Goal: Check status: Check status

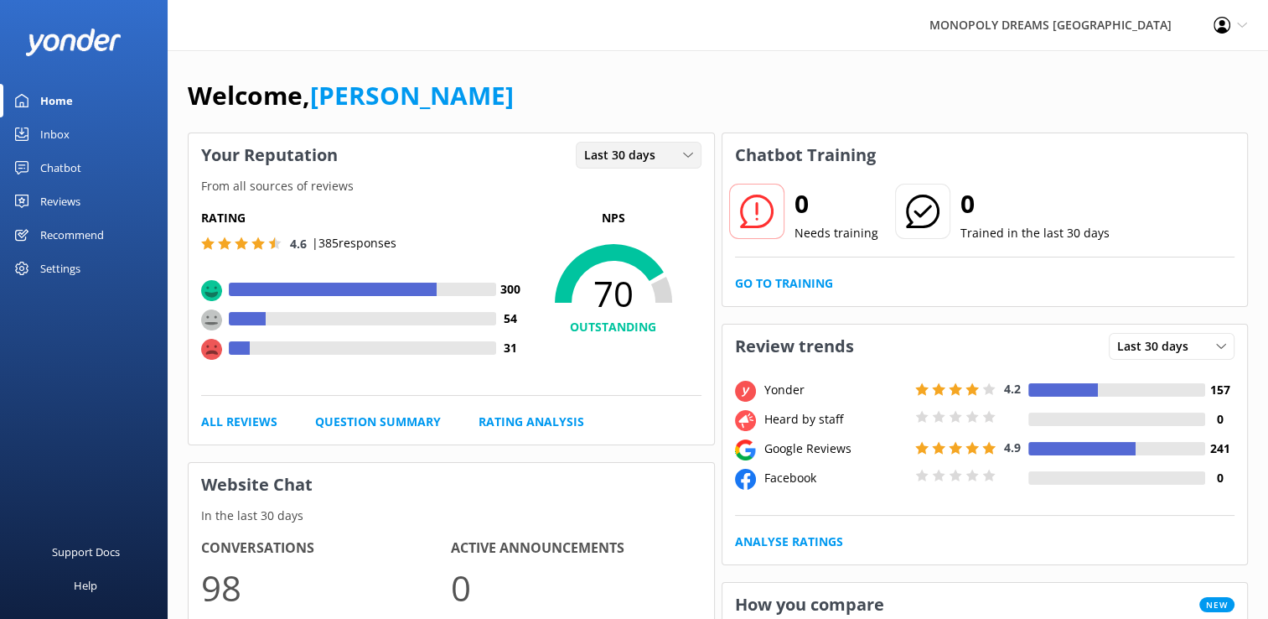
click at [603, 161] on span "Last 30 days" at bounding box center [624, 155] width 81 height 18
click at [614, 186] on div "Last 7 days" at bounding box center [612, 189] width 54 height 17
